Goal: Navigation & Orientation: Find specific page/section

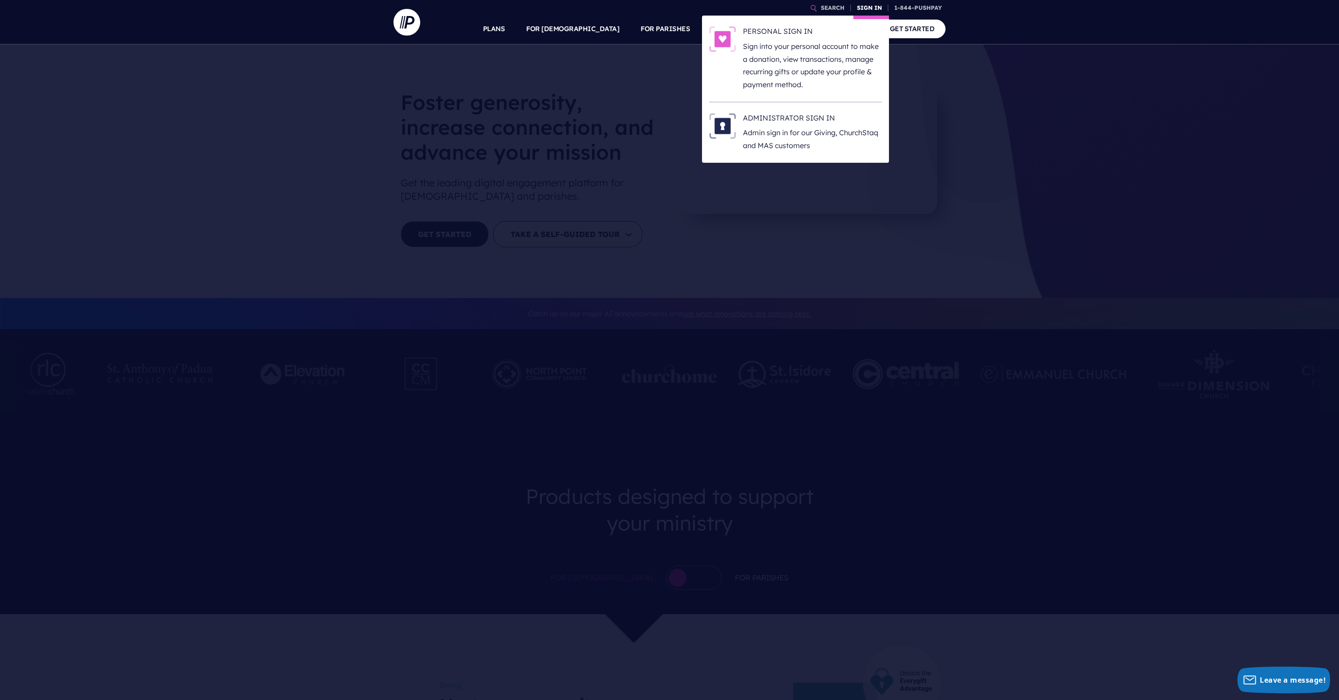
click at [873, 10] on link "SIGN IN" at bounding box center [869, 8] width 32 height 16
click at [772, 118] on h6 "ADMINISTRATOR SIGN IN" at bounding box center [812, 119] width 139 height 13
drag, startPoint x: 879, startPoint y: 7, endPoint x: 837, endPoint y: 67, distance: 72.6
click at [879, 7] on link "SIGN IN" at bounding box center [869, 8] width 32 height 16
click at [802, 112] on li "ADMINISTRATOR SIGN IN Admin sign in for our Giving, [DEMOGRAPHIC_DATA] and MAS …" at bounding box center [795, 132] width 173 height 61
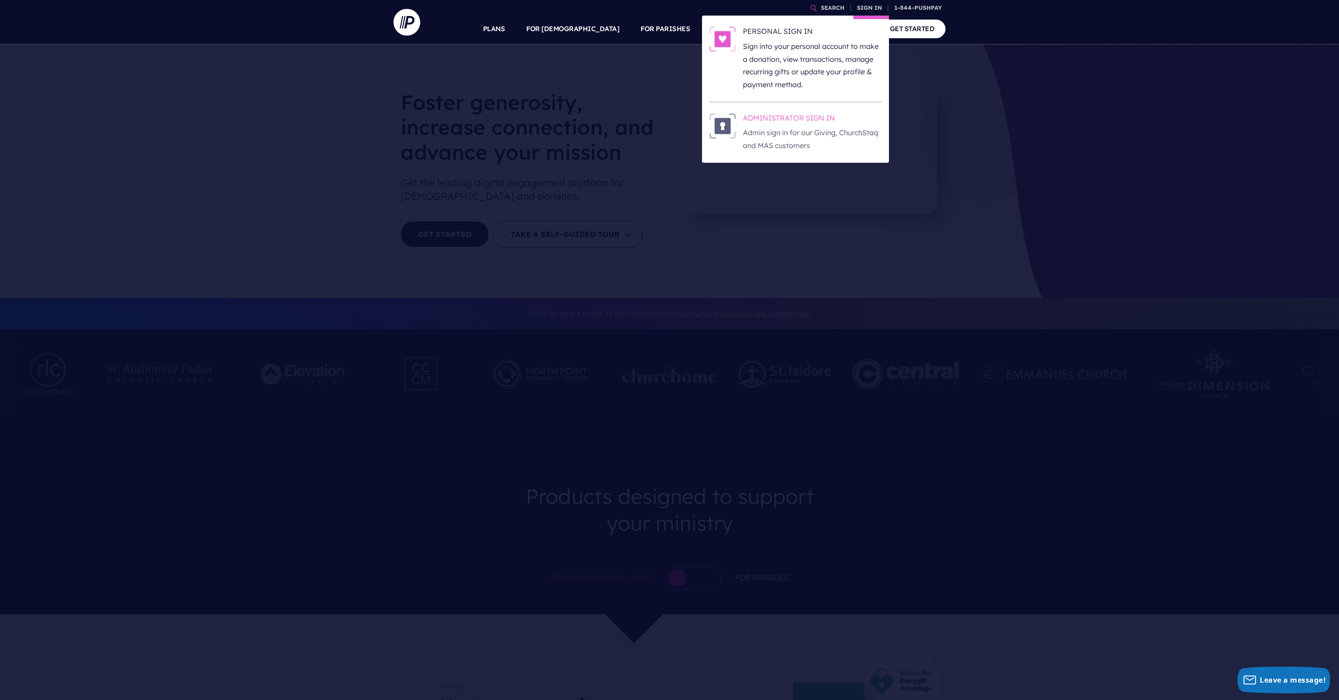
click at [797, 122] on h6 "ADMINISTRATOR SIGN IN" at bounding box center [812, 119] width 139 height 13
